Goal: Information Seeking & Learning: Learn about a topic

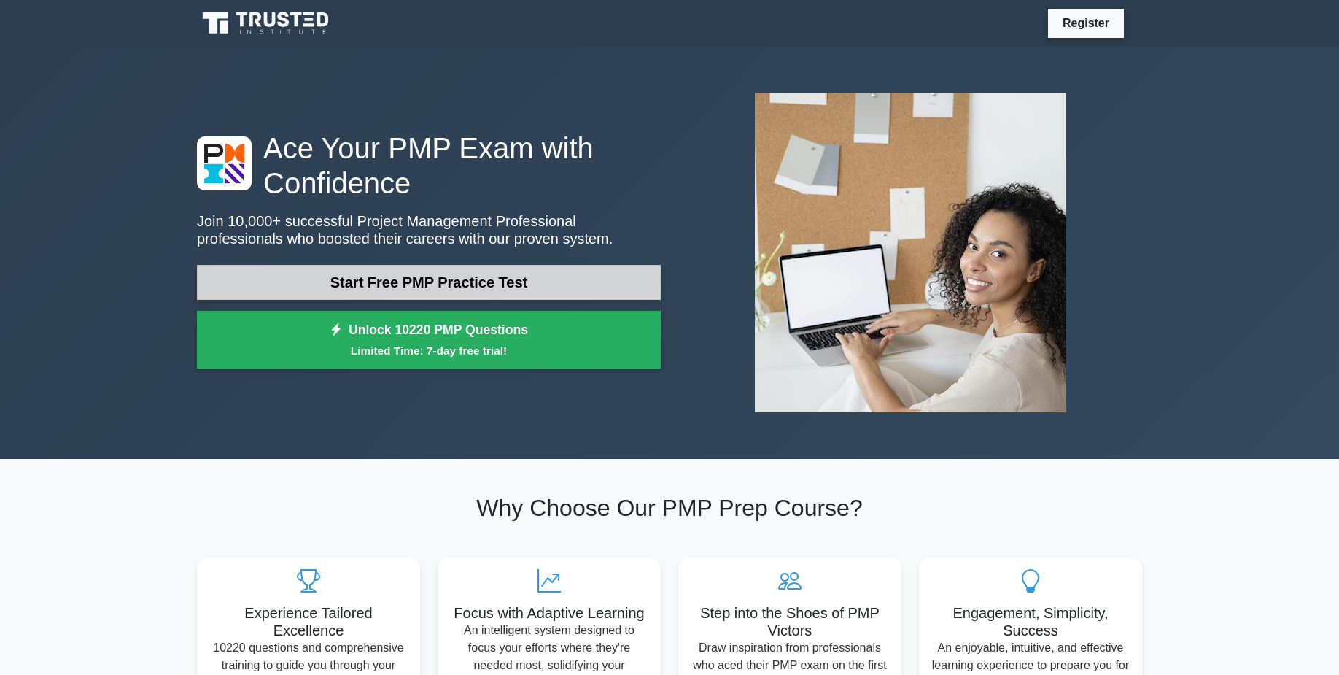
click at [417, 279] on link "Start Free PMP Practice Test" at bounding box center [429, 282] width 464 height 35
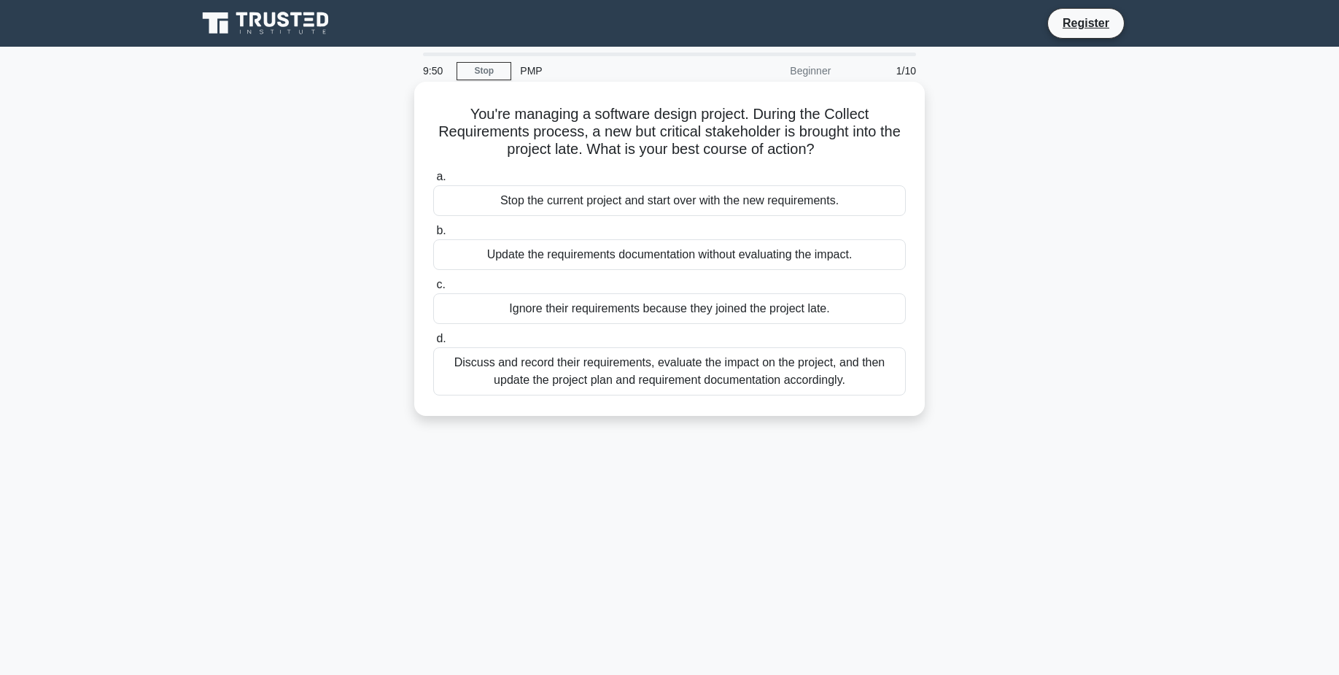
click at [709, 386] on div "Discuss and record their requirements, evaluate the impact on the project, and …" at bounding box center [669, 371] width 473 height 48
click at [433, 343] on input "d. Discuss and record their requirements, evaluate the impact on the project, a…" at bounding box center [433, 338] width 0 height 9
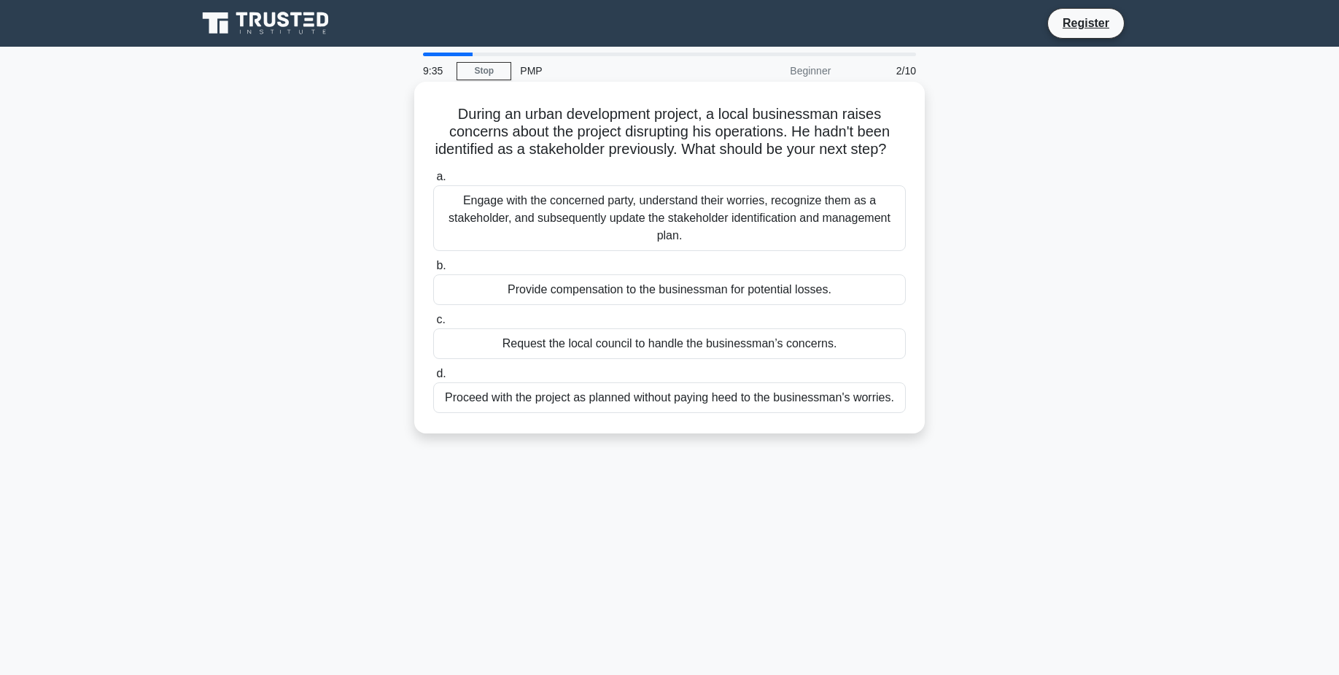
click at [686, 218] on div "Engage with the concerned party, understand their worries, recognize them as a …" at bounding box center [669, 218] width 473 height 66
click at [433, 182] on input "a. Engage with the concerned party, understand their worries, recognize them as…" at bounding box center [433, 176] width 0 height 9
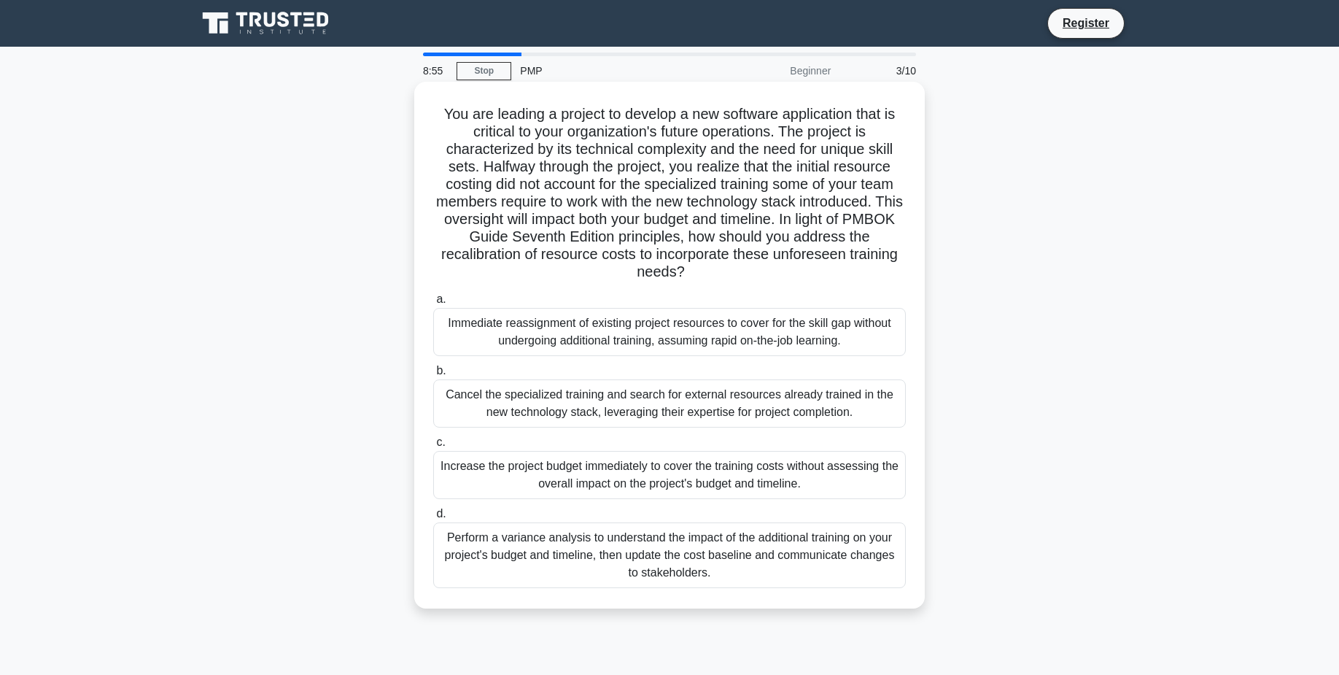
click at [758, 551] on div "Perform a variance analysis to understand the impact of the additional training…" at bounding box center [669, 555] width 473 height 66
click at [433, 519] on input "d. Perform a variance analysis to understand the impact of the additional train…" at bounding box center [433, 513] width 0 height 9
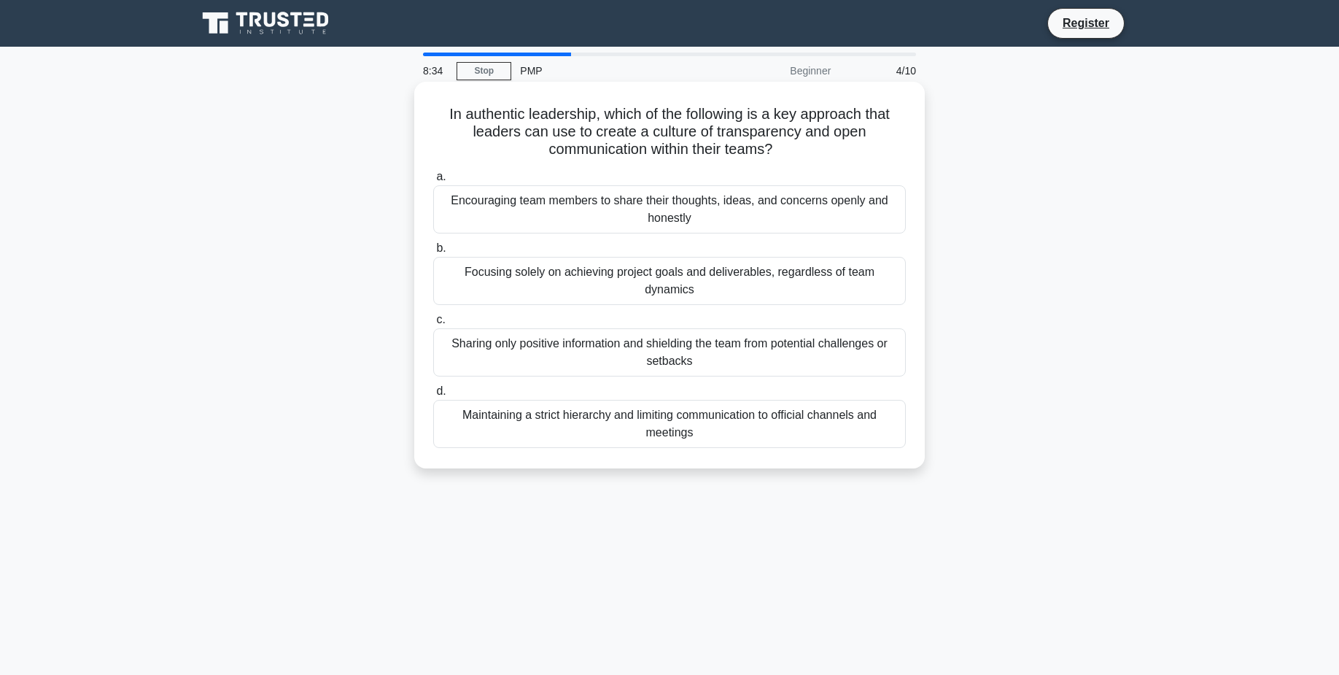
click at [693, 201] on div "Encouraging team members to share their thoughts, ideas, and concerns openly an…" at bounding box center [669, 209] width 473 height 48
click at [433, 182] on input "a. Encouraging team members to share their thoughts, ideas, and concerns openly…" at bounding box center [433, 176] width 0 height 9
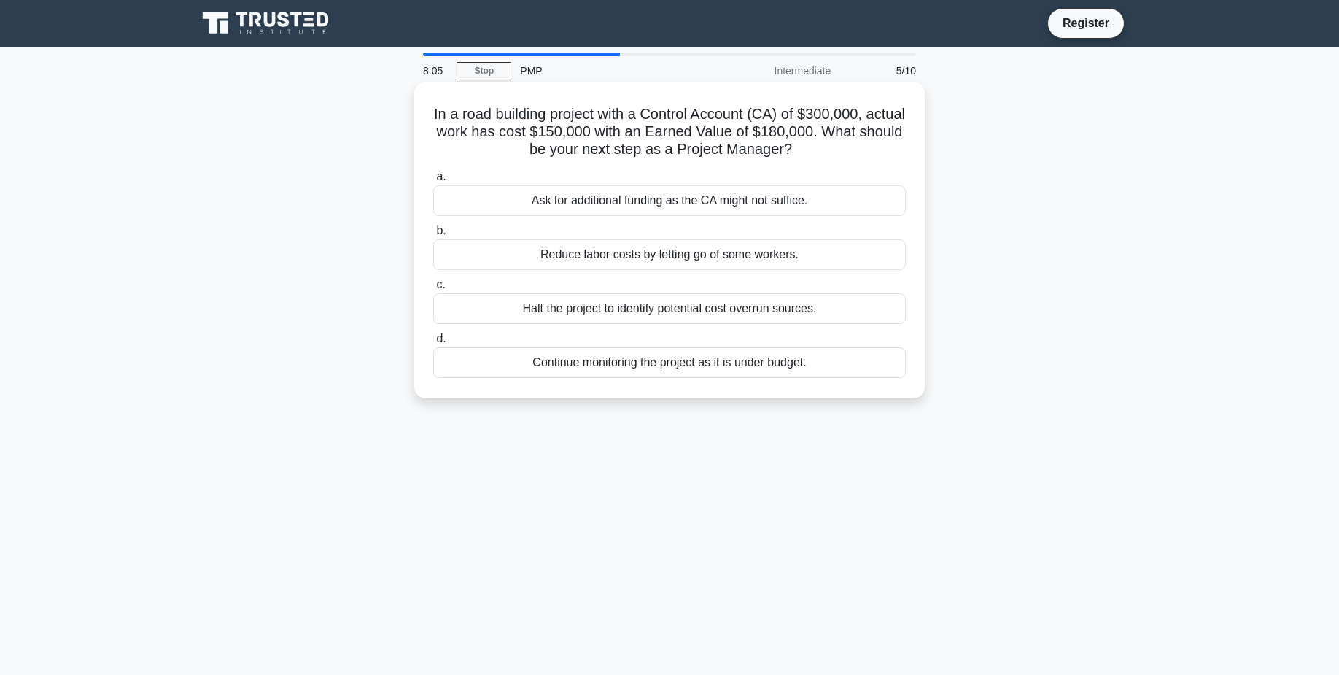
click at [709, 361] on div "Continue monitoring the project as it is under budget." at bounding box center [669, 362] width 473 height 31
click at [433, 343] on input "d. Continue monitoring the project as it is under budget." at bounding box center [433, 338] width 0 height 9
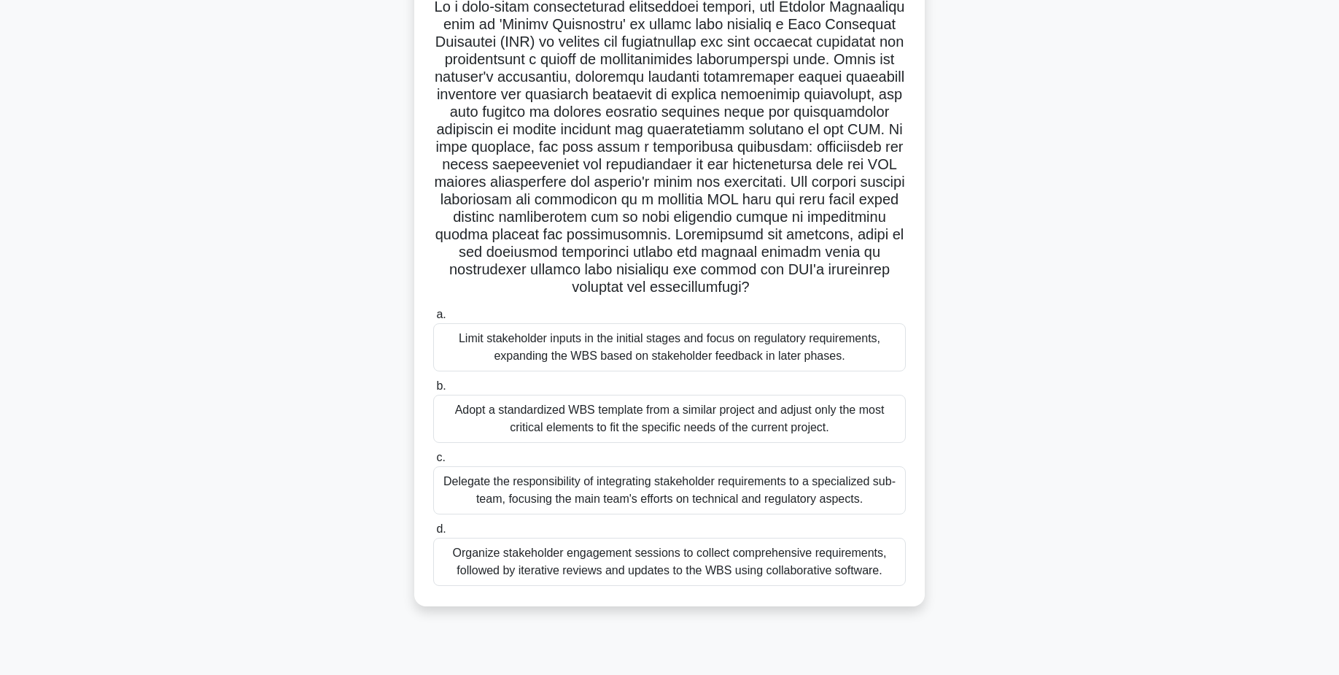
scroll to position [113, 0]
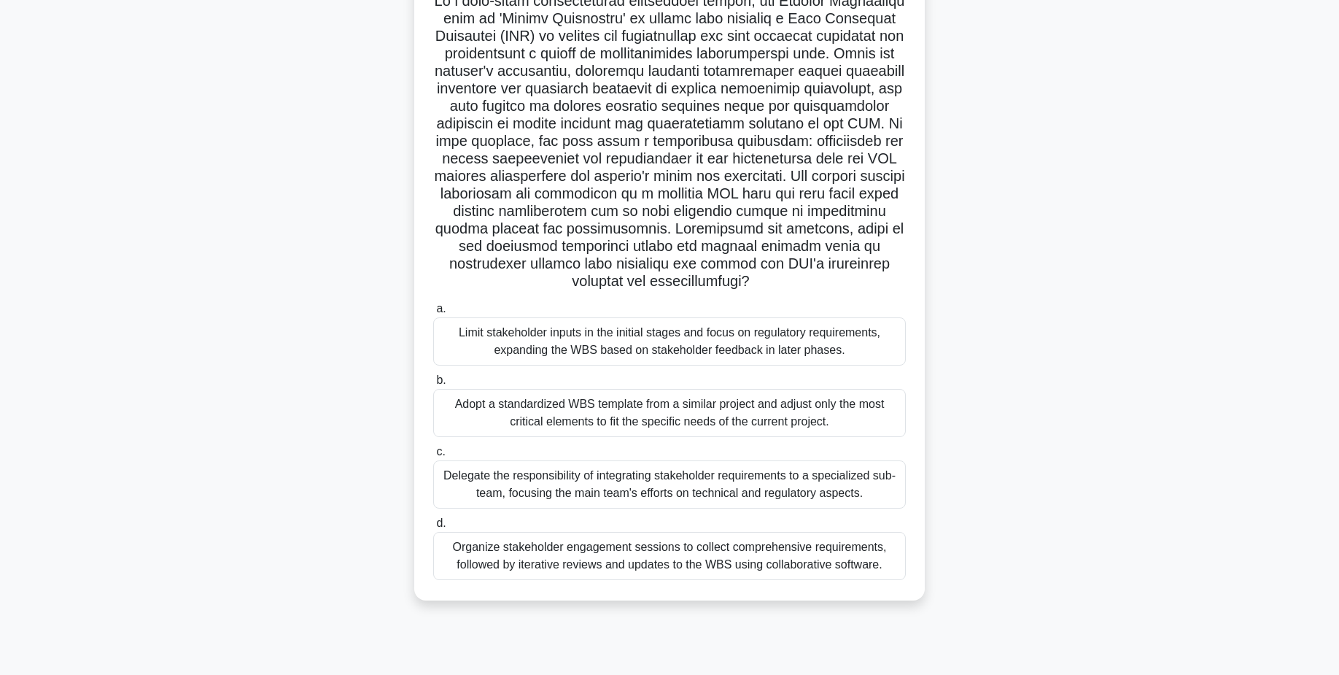
click at [646, 504] on div "Delegate the responsibility of integrating stakeholder requirements to a specia…" at bounding box center [669, 484] width 473 height 48
click at [433, 457] on input "c. Delegate the responsibility of integrating stakeholder requirements to a spe…" at bounding box center [433, 451] width 0 height 9
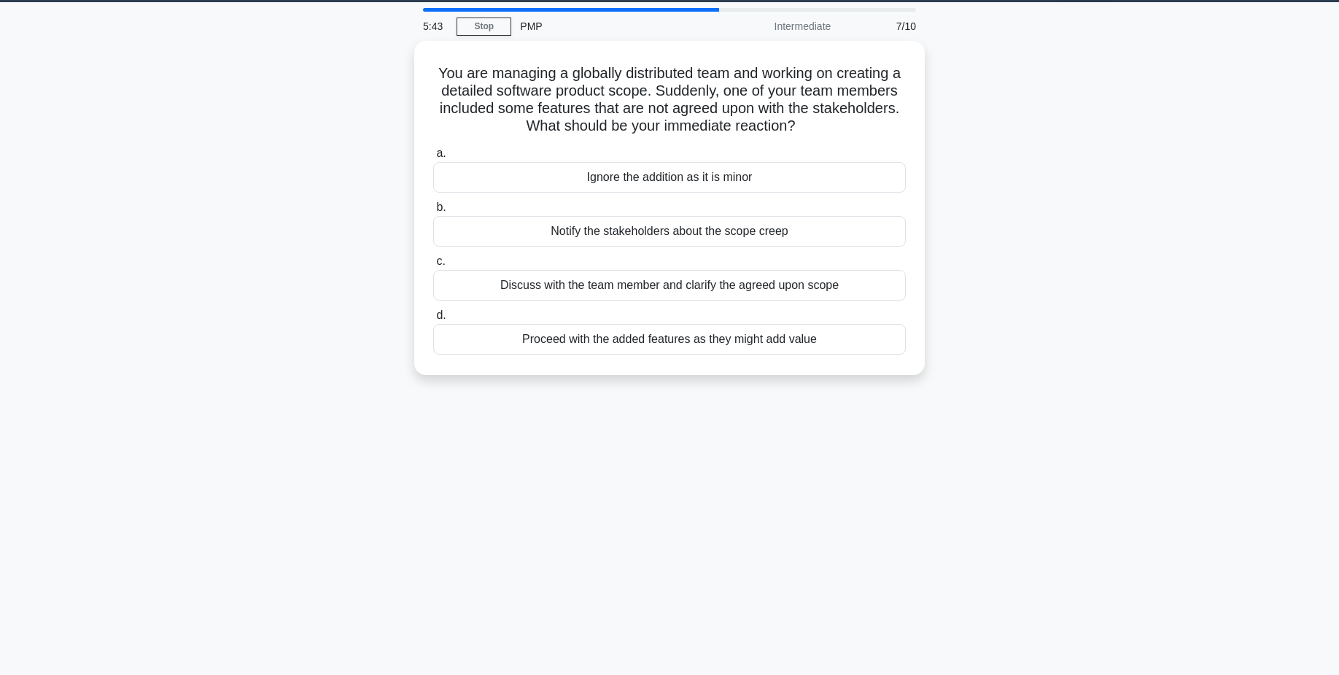
scroll to position [0, 0]
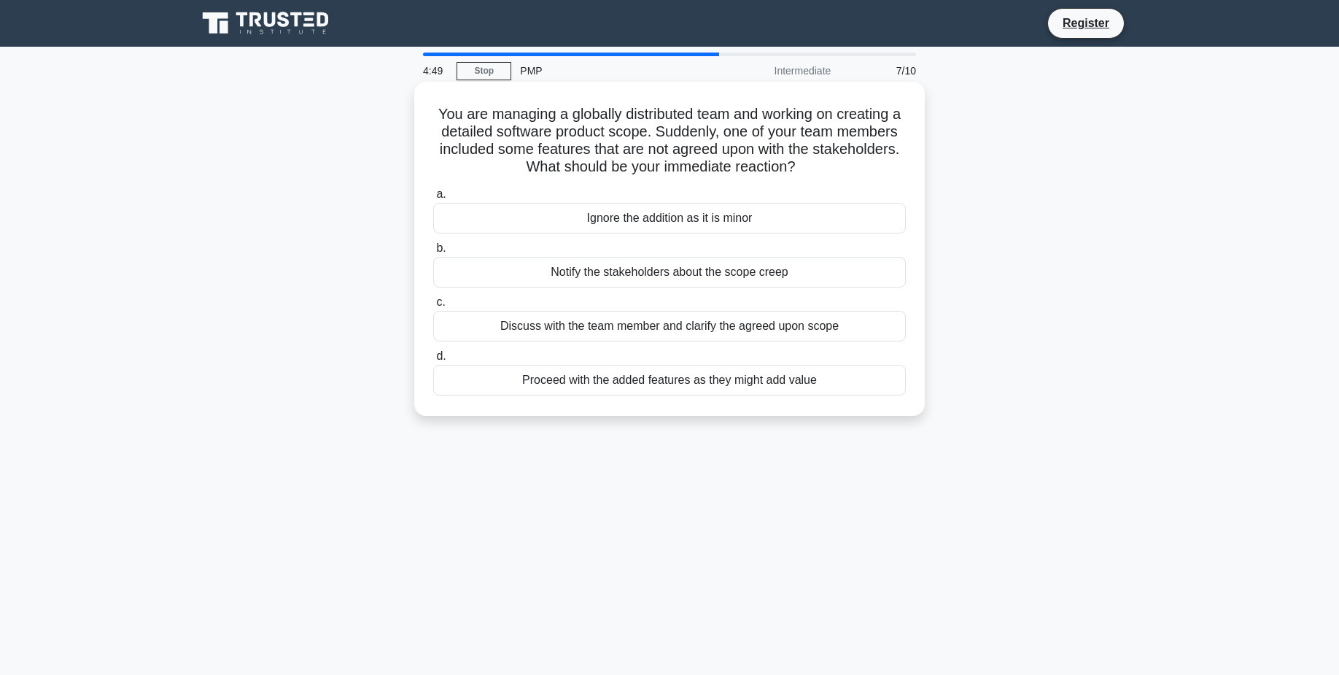
click at [729, 330] on div "Discuss with the team member and clarify the agreed upon scope" at bounding box center [669, 326] width 473 height 31
click at [433, 307] on input "c. Discuss with the team member and clarify the agreed upon scope" at bounding box center [433, 302] width 0 height 9
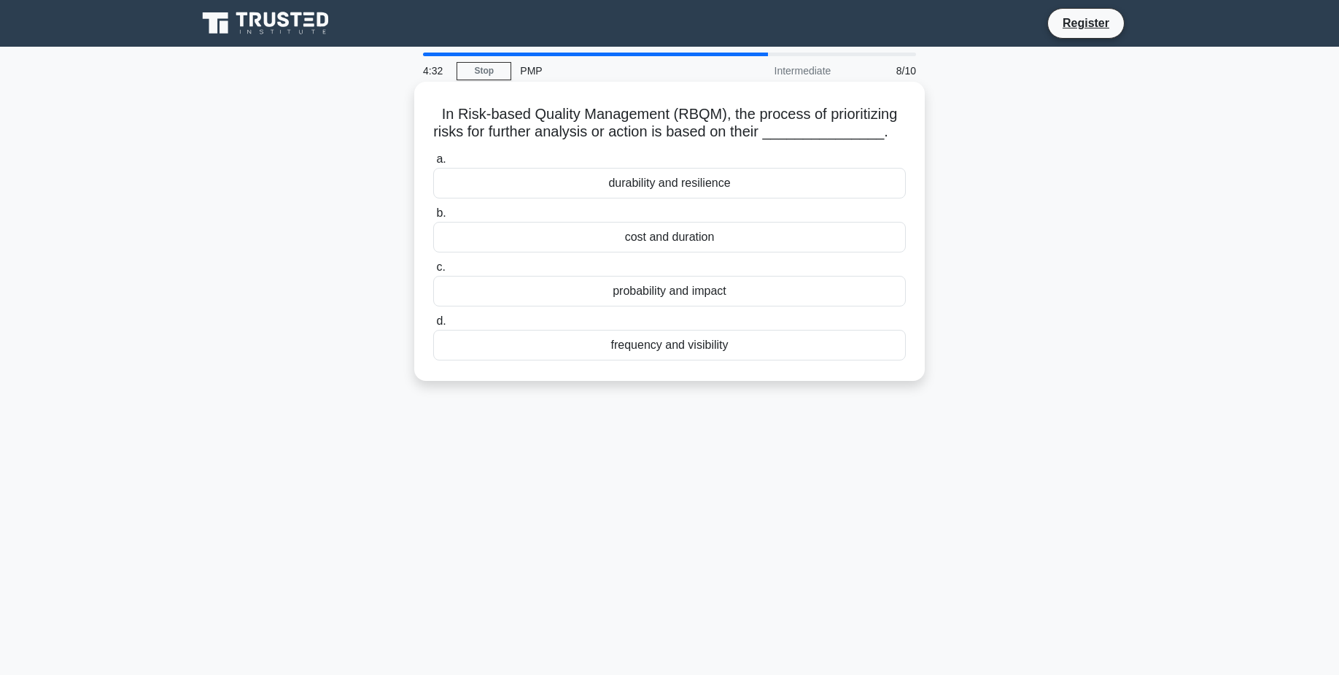
click at [673, 306] on div "probability and impact" at bounding box center [669, 291] width 473 height 31
click at [433, 272] on input "c. probability and impact" at bounding box center [433, 267] width 0 height 9
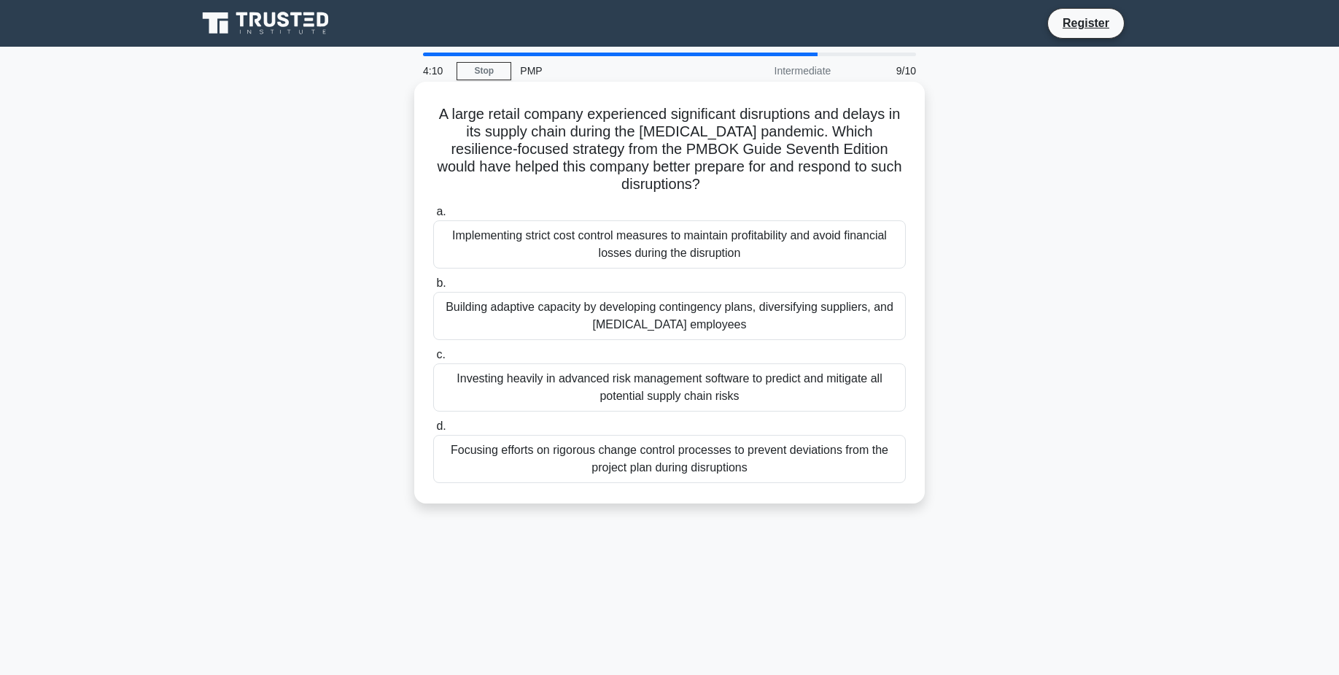
click at [638, 298] on div "Building adaptive capacity by developing contingency plans, diversifying suppli…" at bounding box center [669, 316] width 473 height 48
click at [433, 288] on input "b. Building adaptive capacity by developing contingency plans, diversifying sup…" at bounding box center [433, 283] width 0 height 9
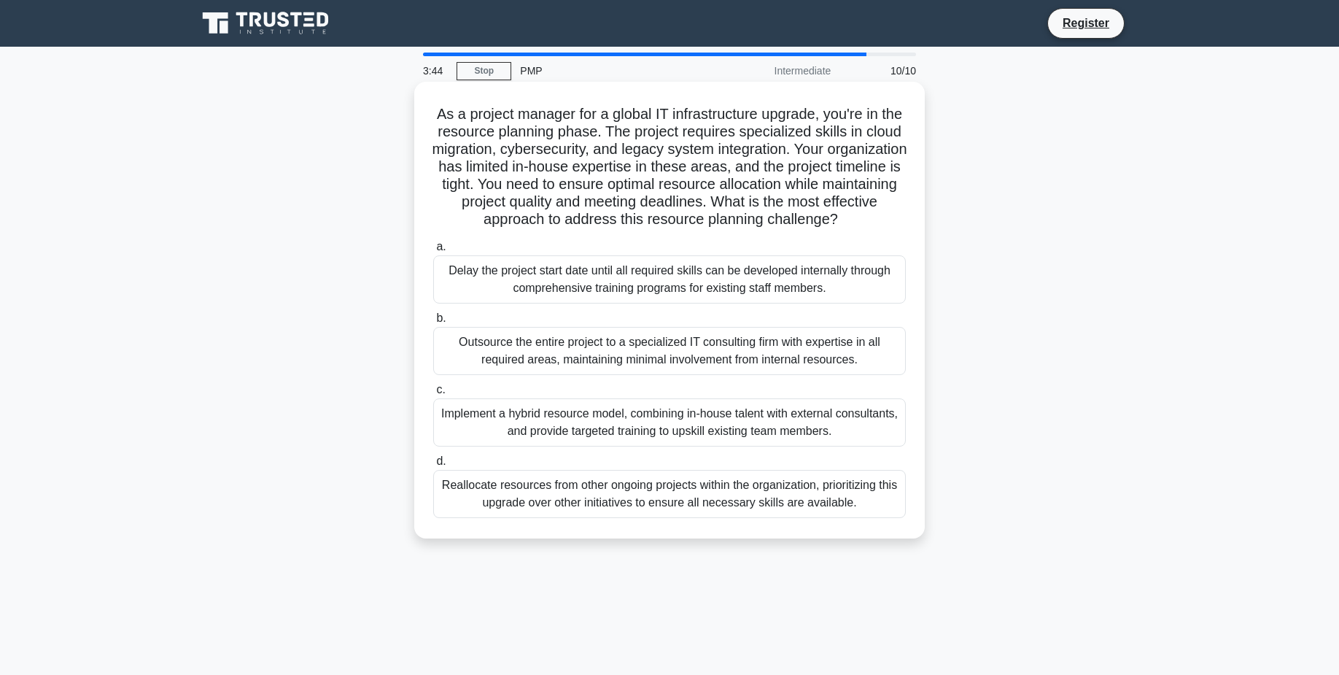
click at [701, 435] on div "Implement a hybrid resource model, combining in-house talent with external cons…" at bounding box center [669, 422] width 473 height 48
click at [433, 395] on input "c. Implement a hybrid resource model, combining in-house talent with external c…" at bounding box center [433, 389] width 0 height 9
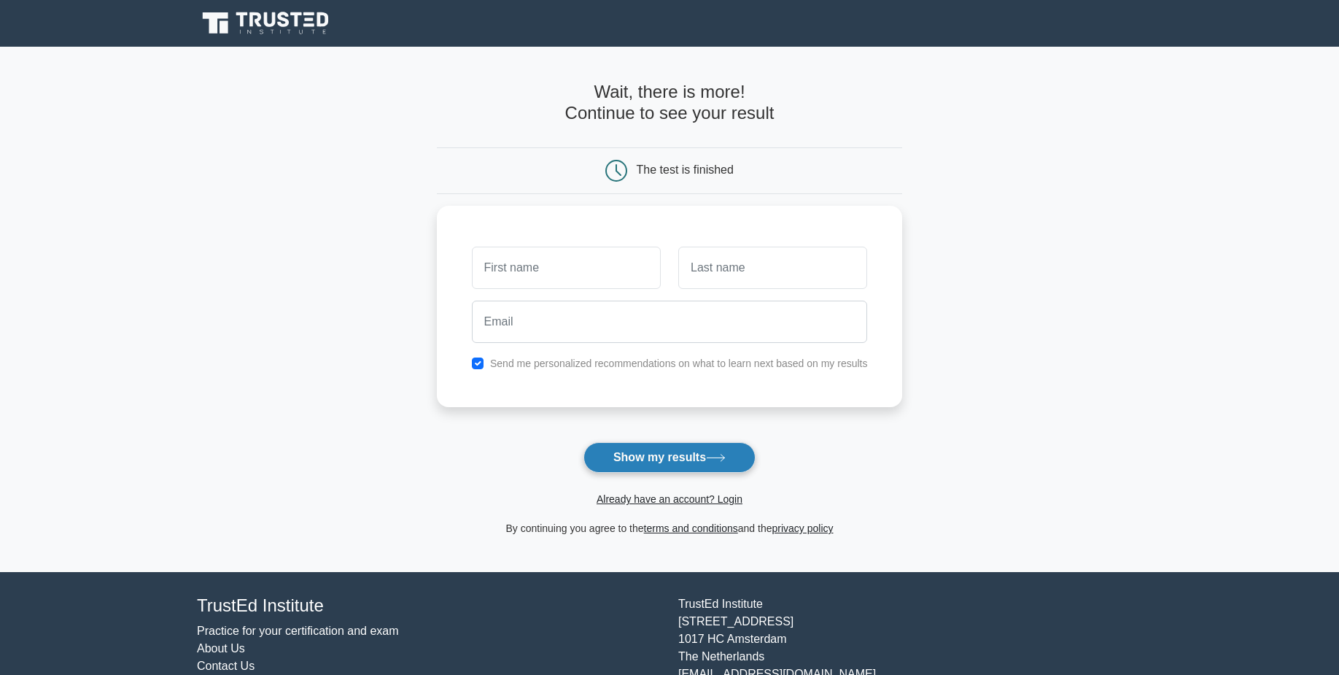
click at [696, 454] on button "Show my results" at bounding box center [669, 457] width 172 height 31
type input "A"
click at [724, 264] on input "text" at bounding box center [772, 264] width 189 height 42
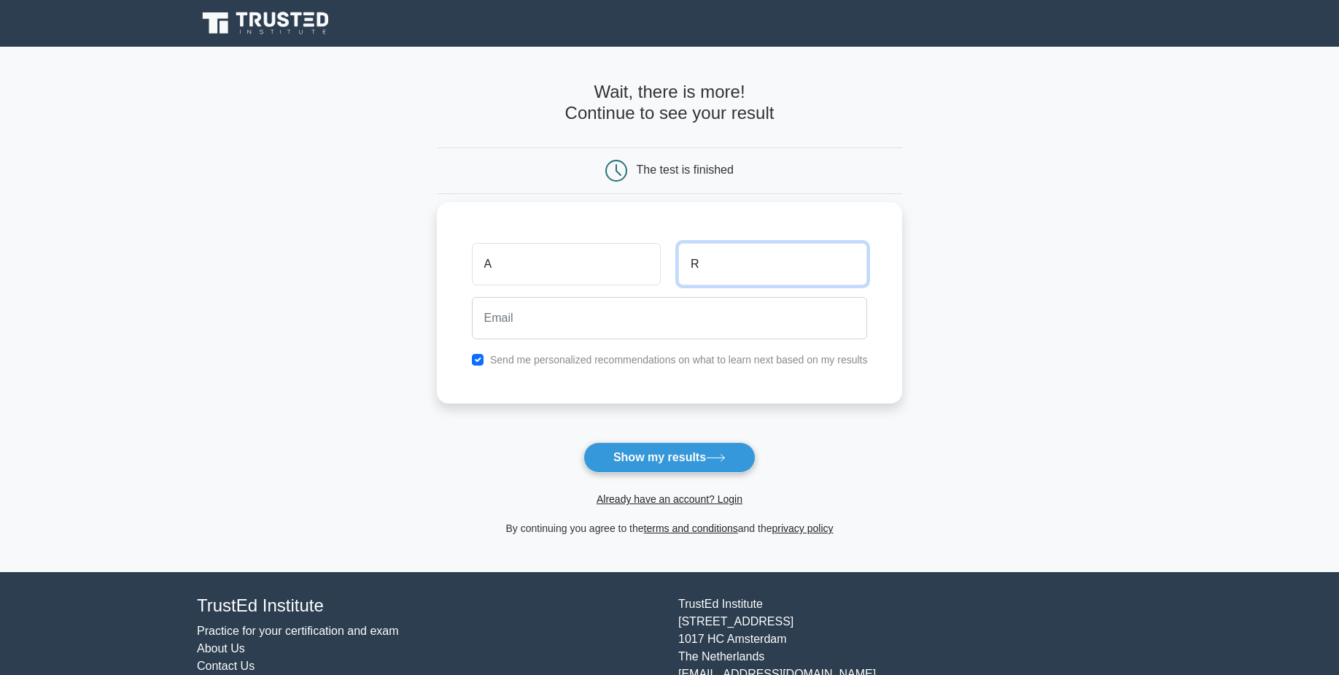
type input "R"
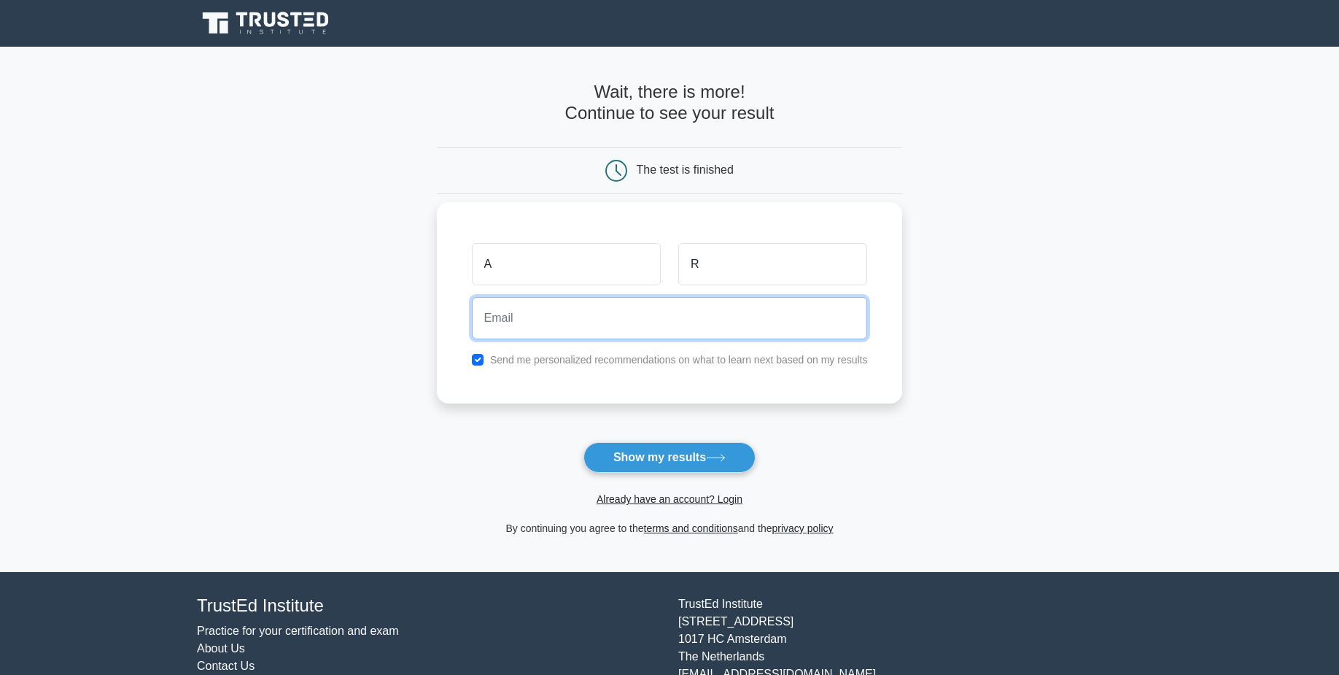
click at [669, 327] on input "email" at bounding box center [670, 318] width 396 height 42
type input "a.r@dcom.com"
click at [482, 361] on input "checkbox" at bounding box center [478, 360] width 12 height 12
checkbox input "false"
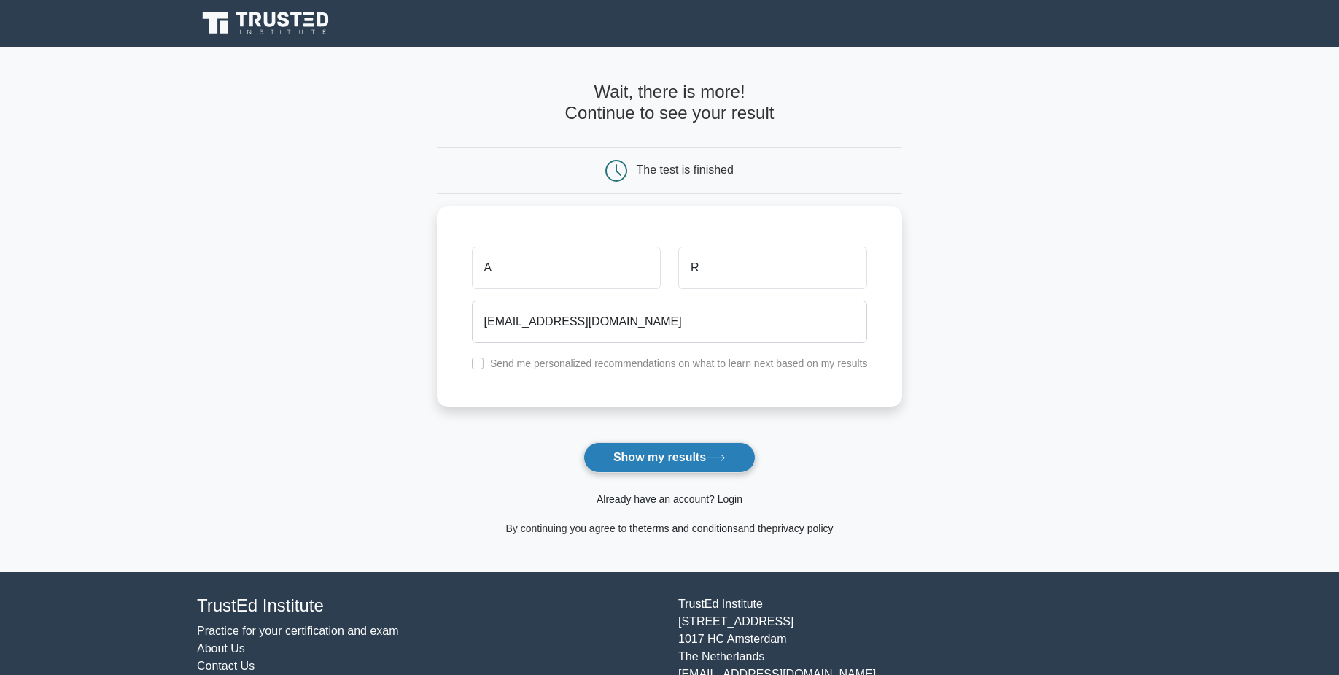
click at [665, 460] on button "Show my results" at bounding box center [669, 457] width 172 height 31
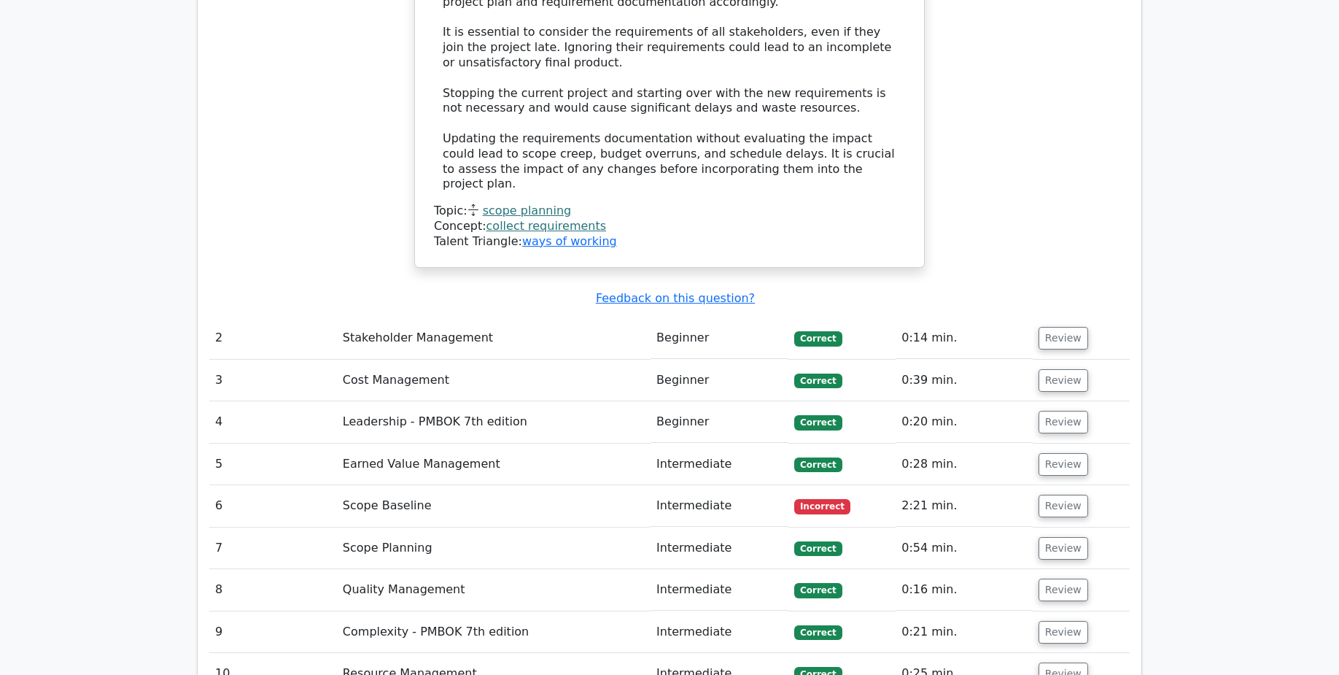
scroll to position [1831, 0]
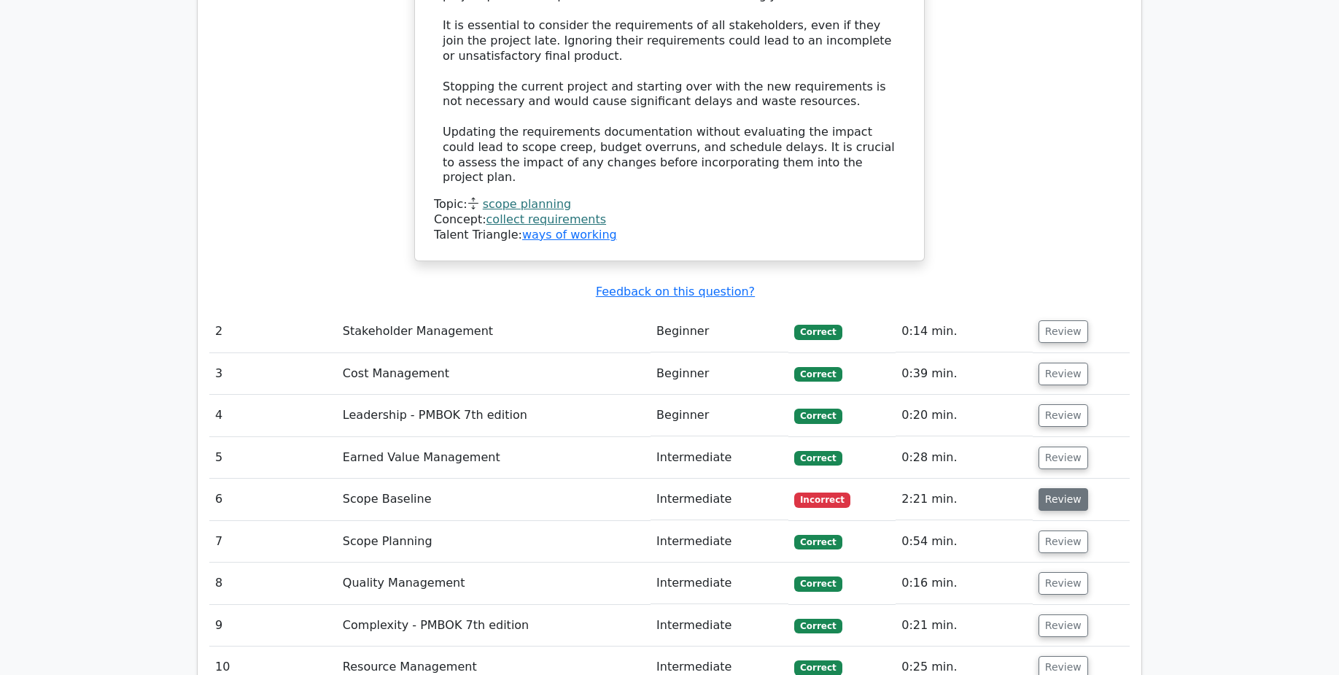
click at [1055, 488] on button "Review" at bounding box center [1064, 499] width 50 height 23
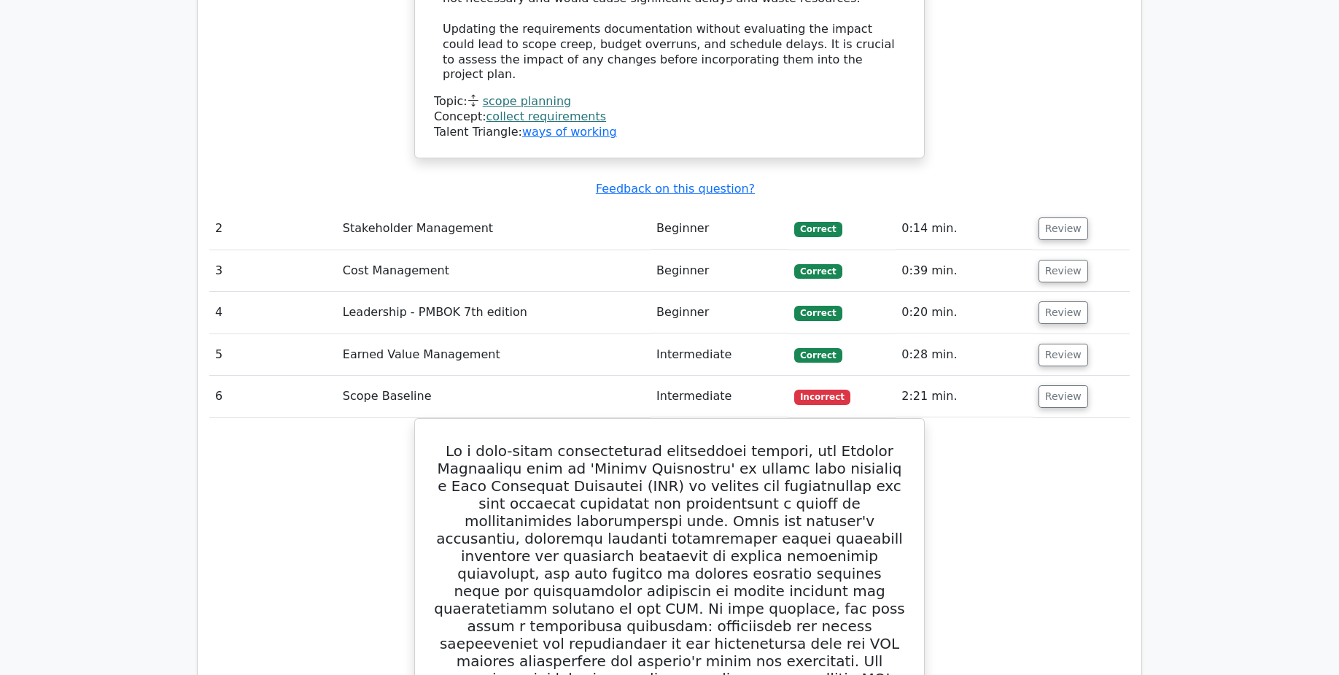
scroll to position [2348, 0]
